Goal: Download file/media

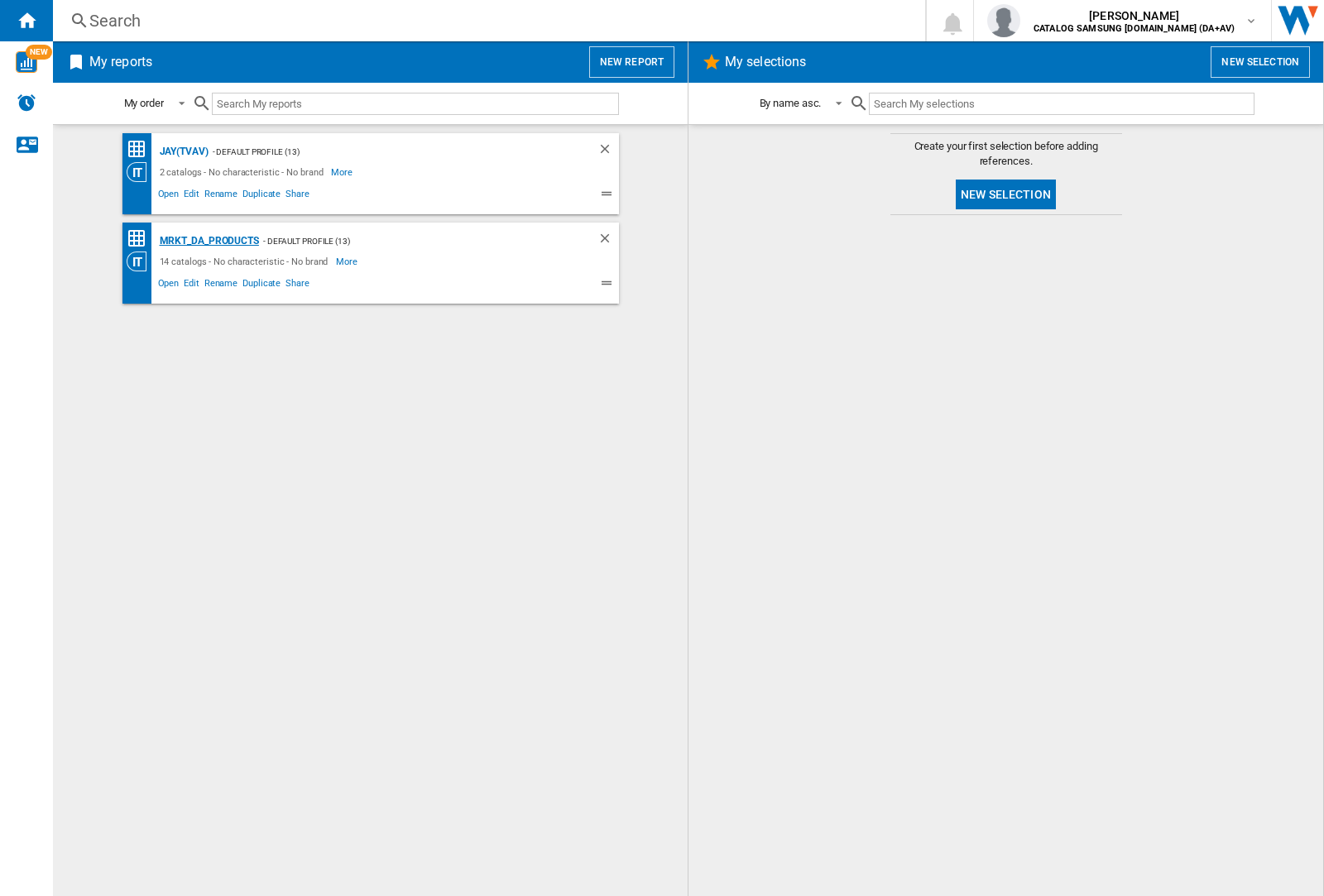
click at [209, 241] on div "MRKT_DA_PRODUCTS" at bounding box center [207, 242] width 103 height 21
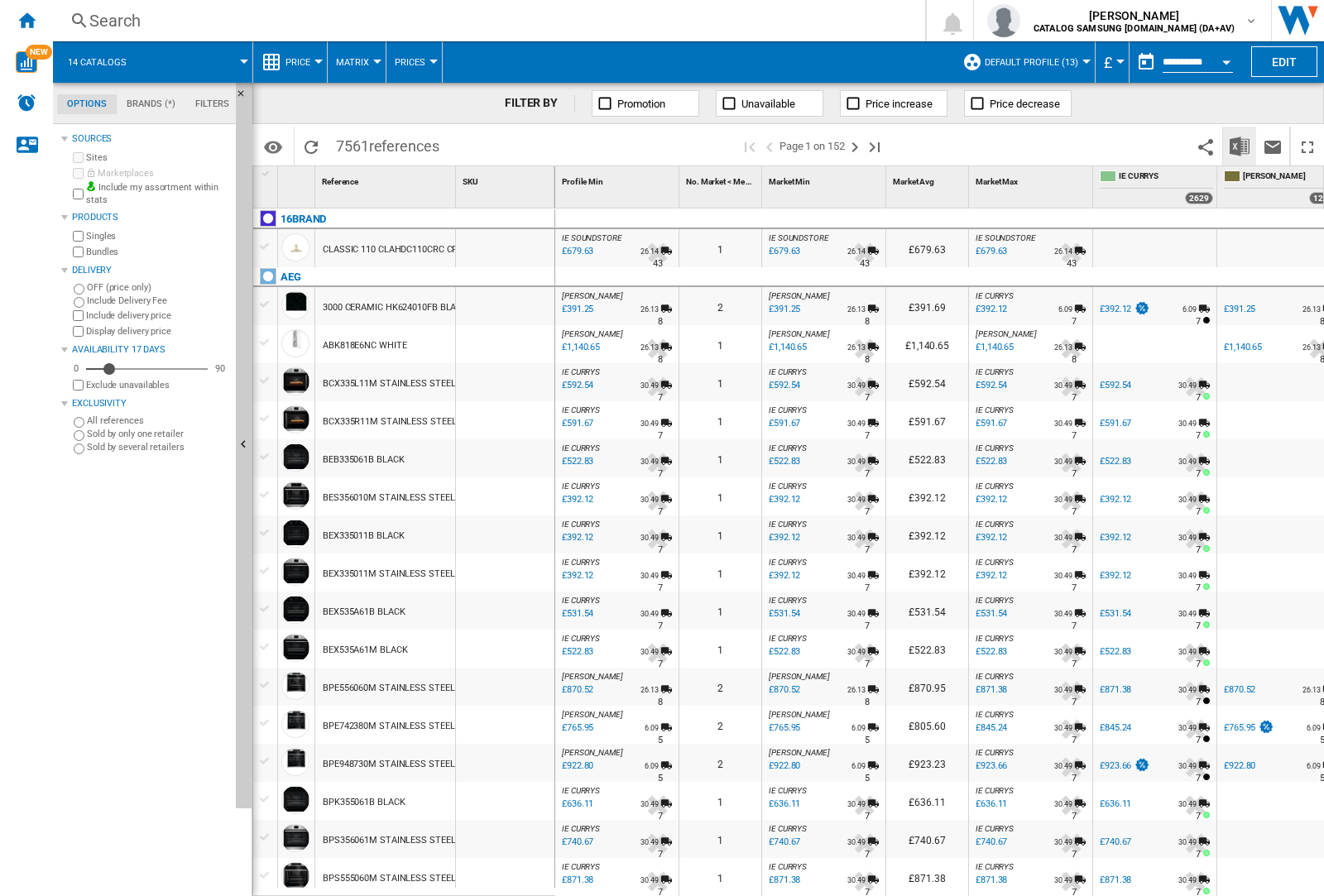
click at [1239, 145] on img "Download in Excel" at bounding box center [1239, 146] width 20 height 20
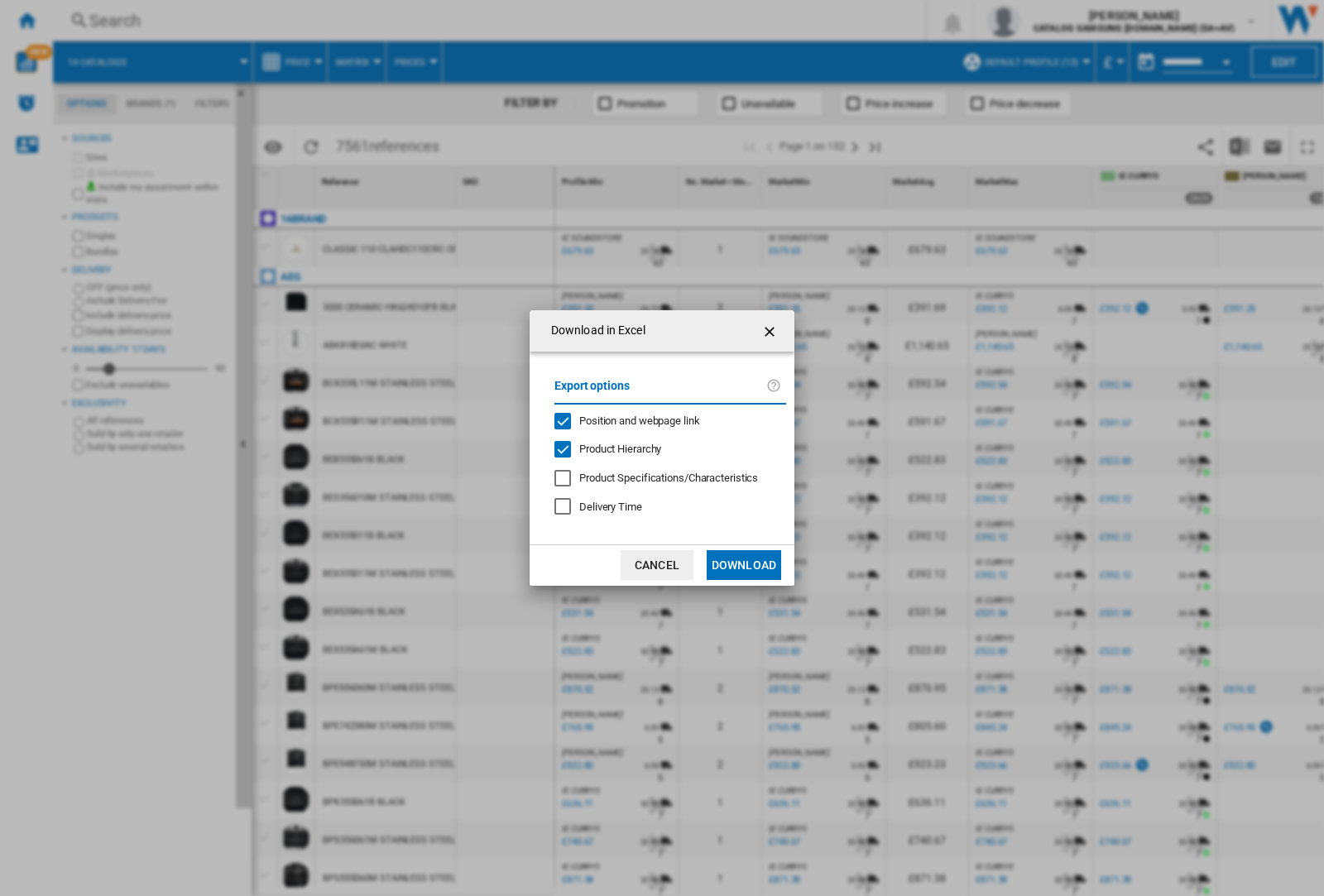
click at [629, 419] on span "Position and webpage link" at bounding box center [640, 421] width 121 height 12
click at [744, 565] on button "Download" at bounding box center [744, 564] width 74 height 29
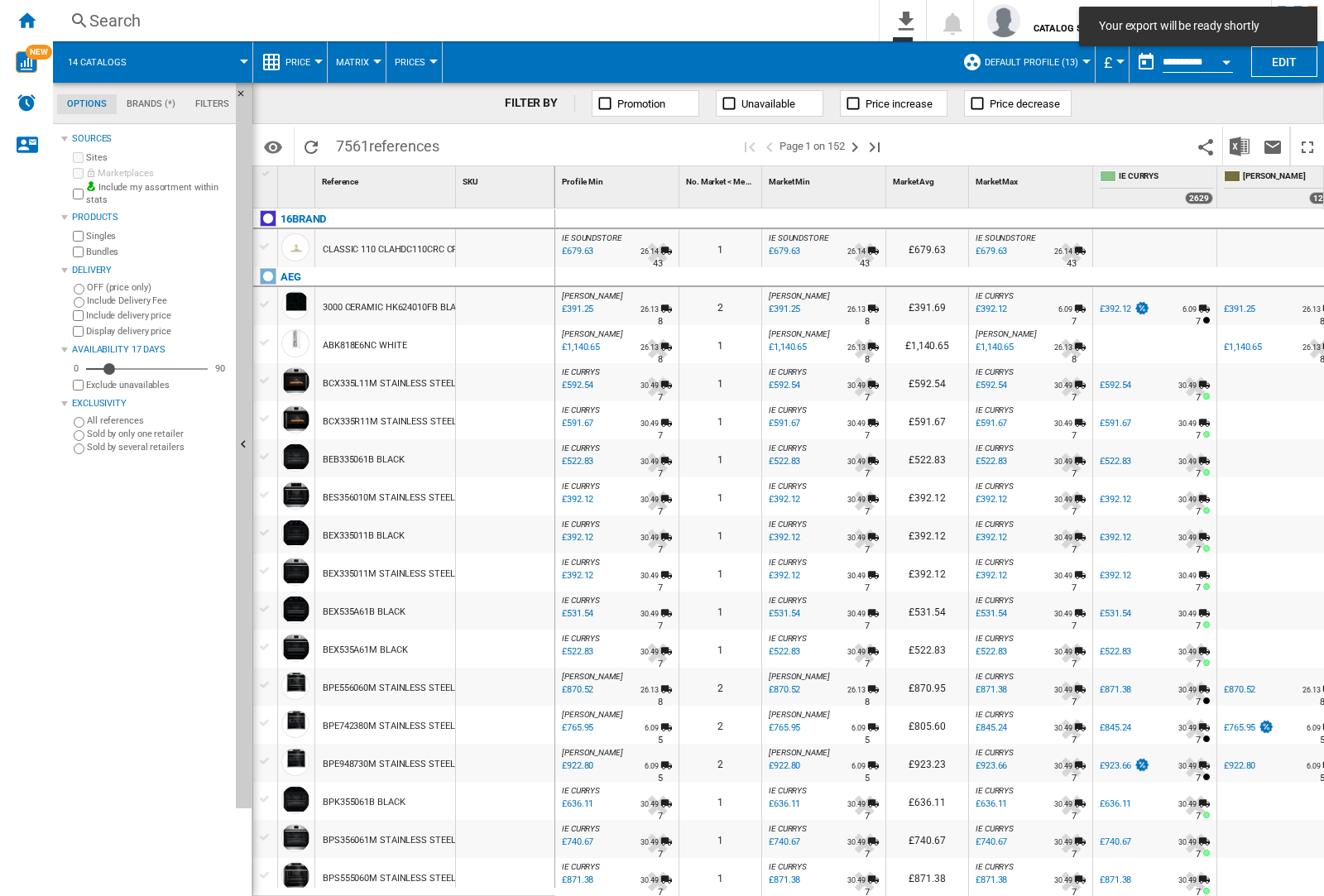
click at [512, 379] on div at bounding box center [506, 383] width 99 height 38
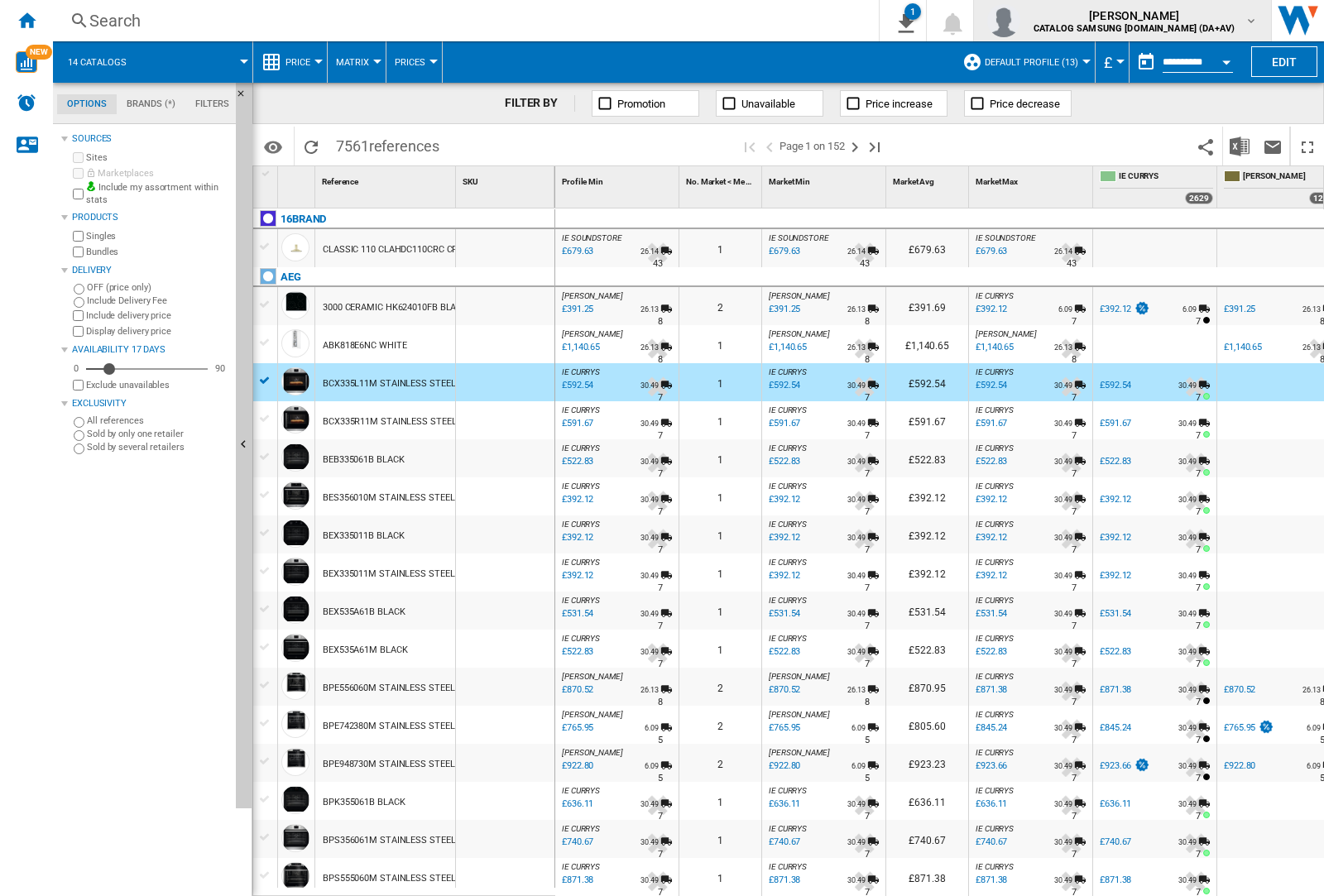
click at [1020, 21] on img "button" at bounding box center [1004, 21] width 33 height 33
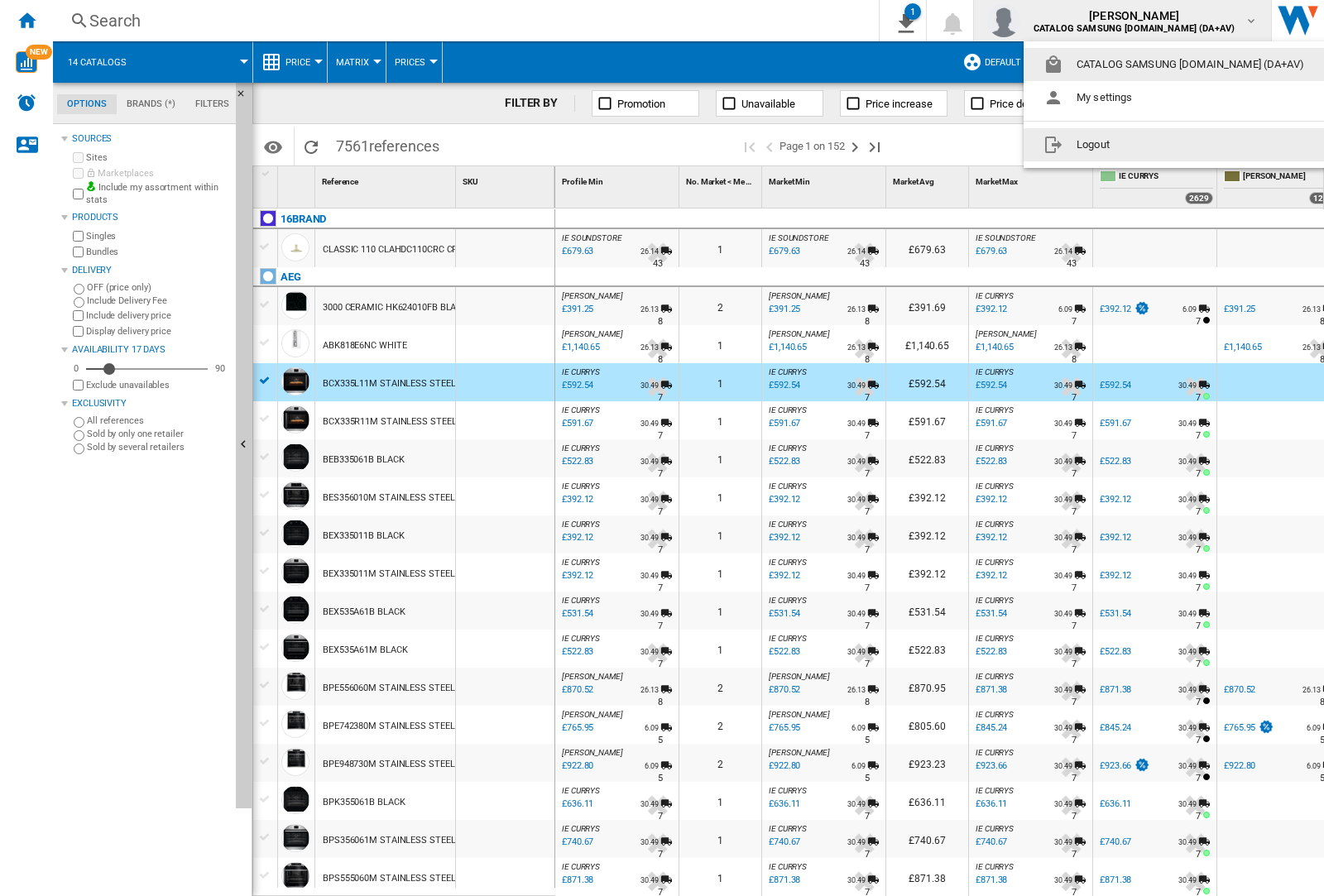
click at [1151, 145] on button "Logout" at bounding box center [1177, 145] width 307 height 33
